Goal: Transaction & Acquisition: Subscribe to service/newsletter

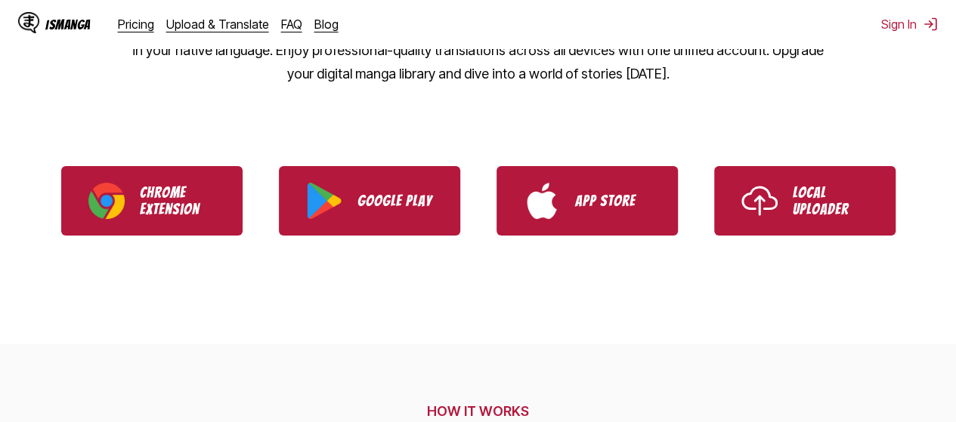
scroll to position [289, 0]
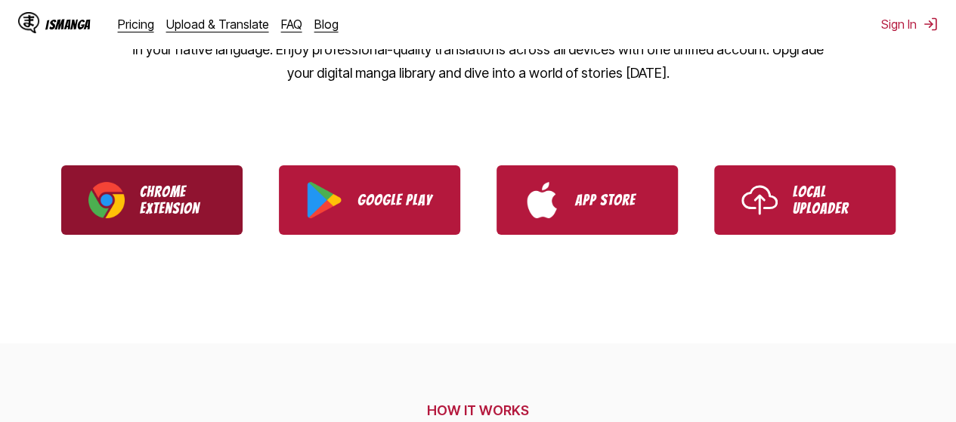
click at [190, 187] on p "Chrome Extension" at bounding box center [178, 200] width 76 height 33
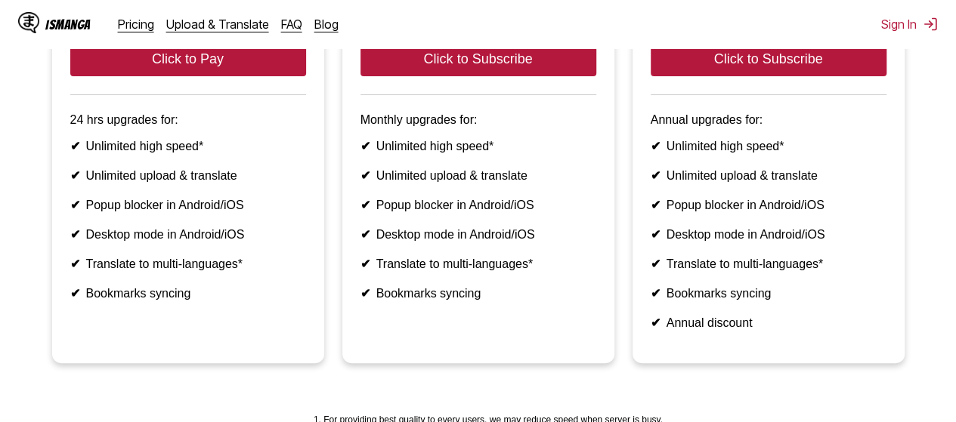
scroll to position [308, 0]
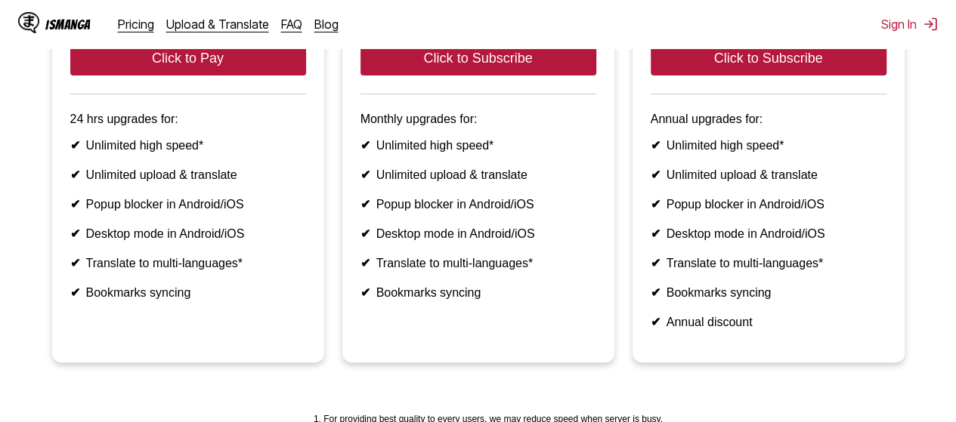
click at [899, 15] on div "IsManga Pricing Upload & Translate FAQ Blog Sign In Pricing Upload & Translate …" at bounding box center [478, 24] width 956 height 48
click at [895, 19] on button "Sign In" at bounding box center [909, 24] width 57 height 15
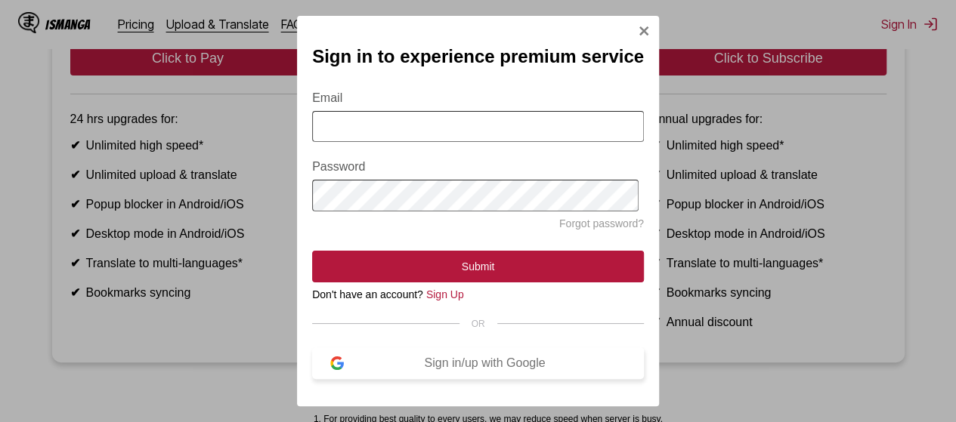
click at [453, 370] on div "Sign in/up with Google" at bounding box center [485, 364] width 282 height 14
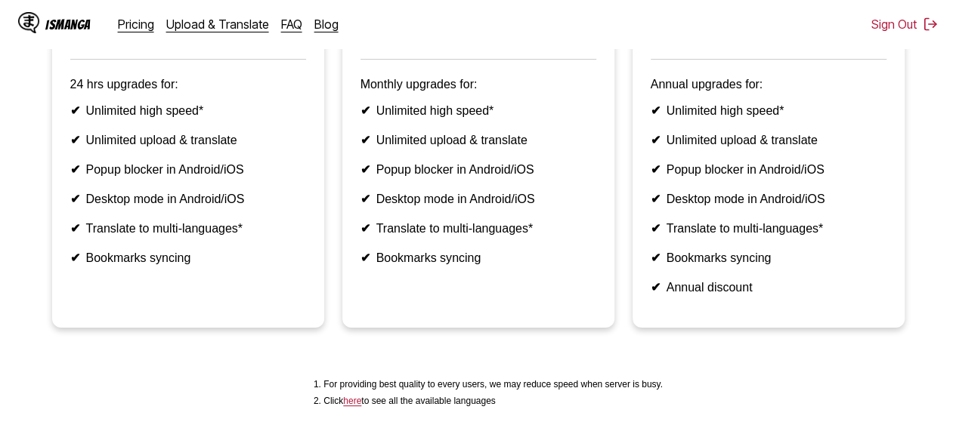
scroll to position [0, 0]
